Goal: Information Seeking & Learning: Learn about a topic

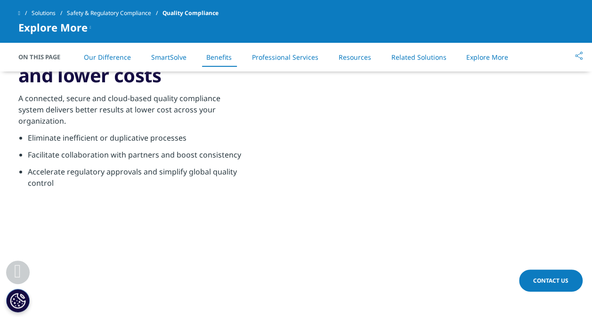
scroll to position [1228, 0]
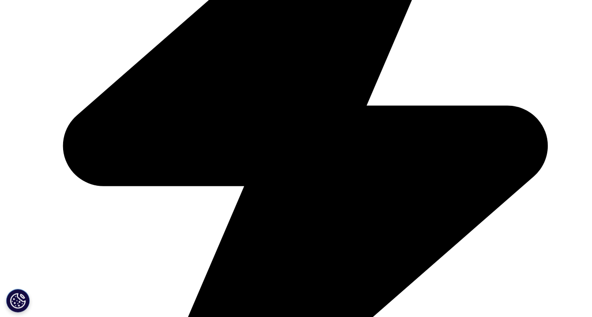
scroll to position [1029, 0]
